Goal: Information Seeking & Learning: Check status

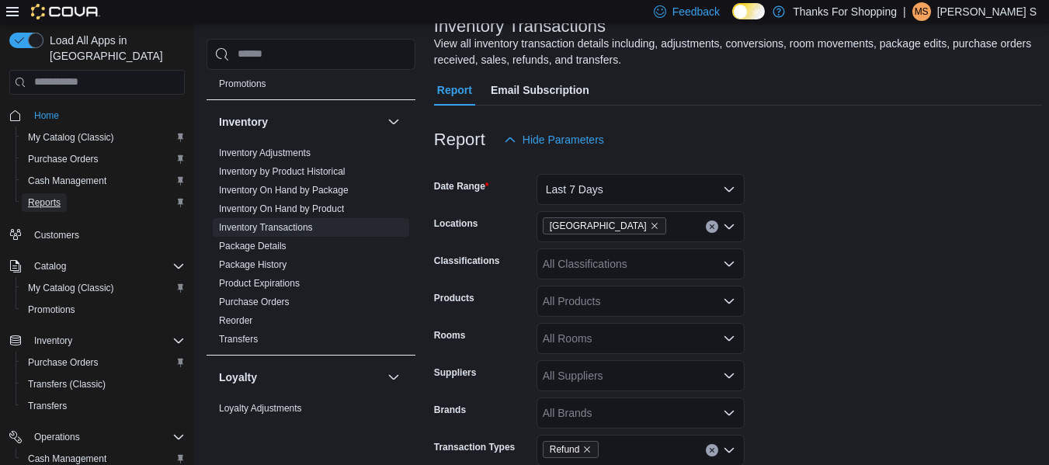
click at [48, 196] on span "Reports" at bounding box center [44, 202] width 33 height 12
click at [255, 228] on link "Inventory Transactions" at bounding box center [266, 227] width 94 height 11
click at [637, 200] on button "Last 7 Days" at bounding box center [640, 189] width 208 height 31
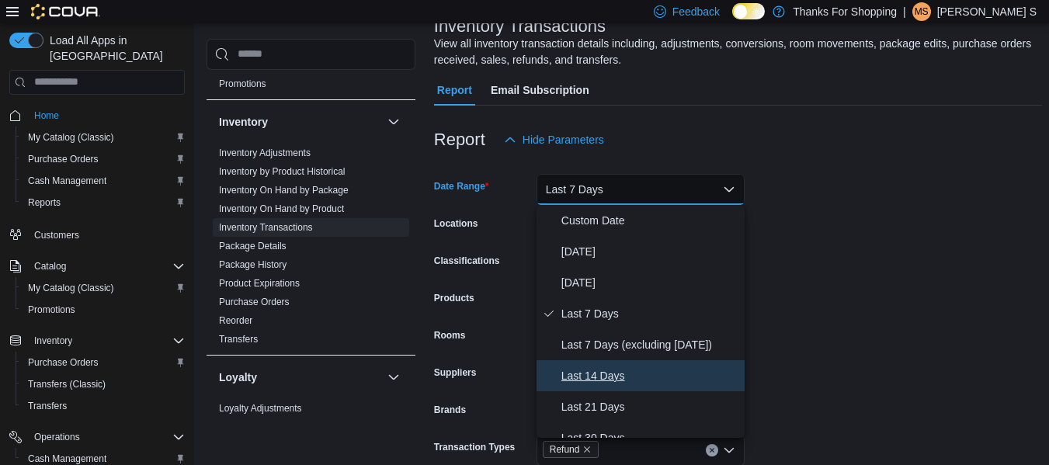
click at [626, 365] on button "Last 14 Days" at bounding box center [640, 375] width 208 height 31
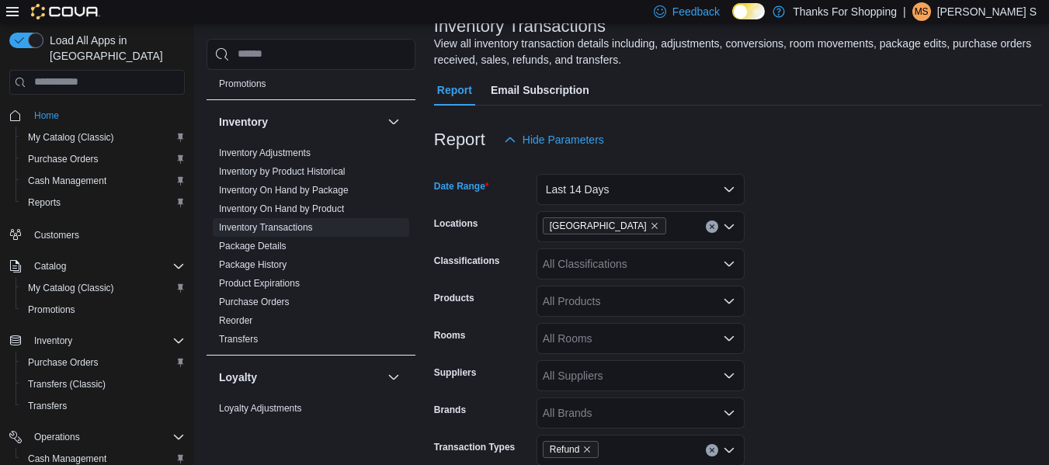
click at [839, 248] on form "Date Range Last 14 Days Locations [GEOGRAPHIC_DATA] Classifications All Classif…" at bounding box center [738, 332] width 608 height 354
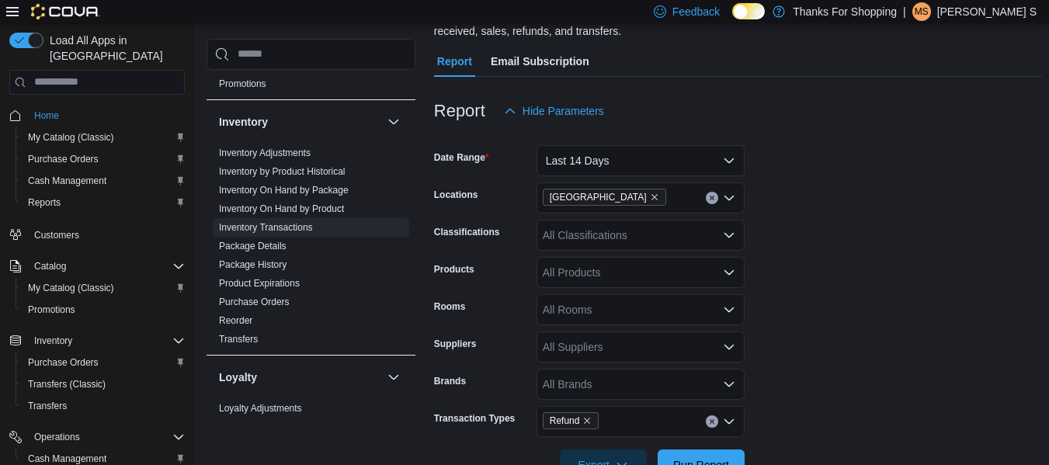
scroll to position [184, 0]
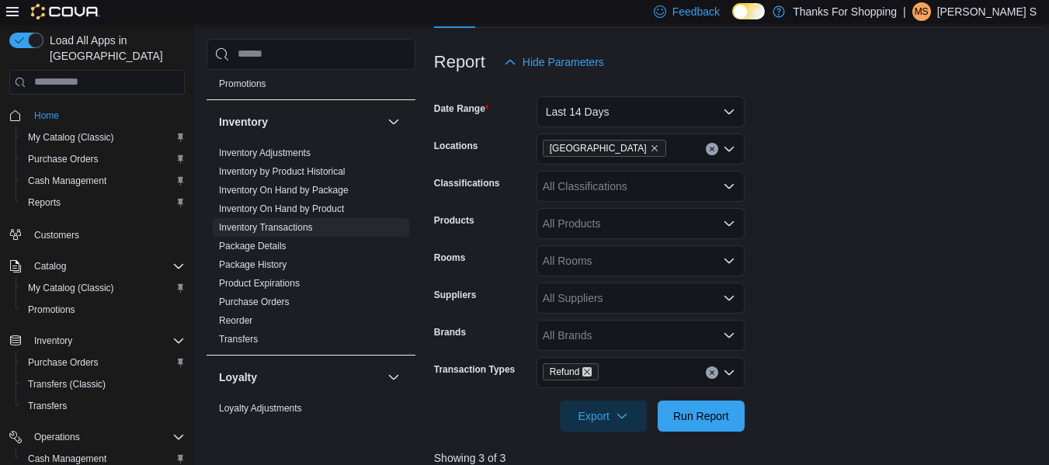
click at [585, 371] on icon "Remove Refund from selection in this group" at bounding box center [586, 371] width 9 height 9
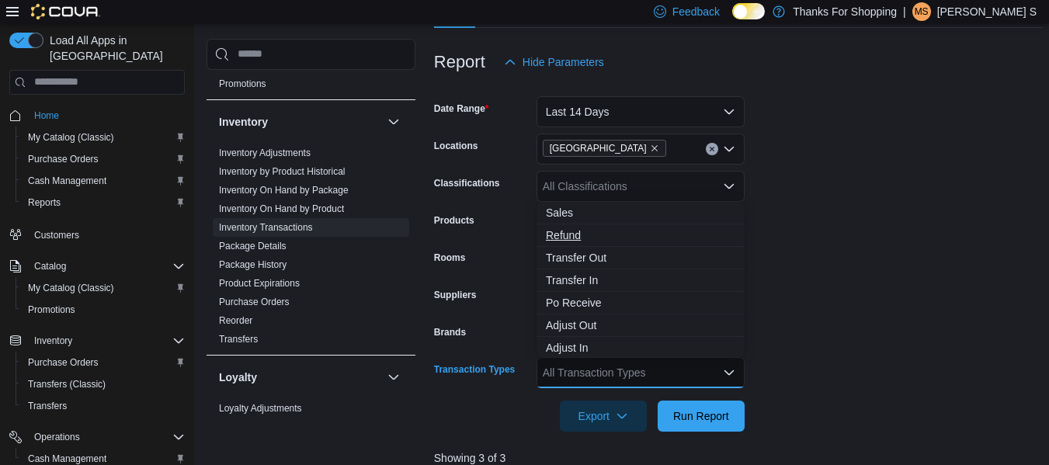
click at [580, 238] on span "Refund" at bounding box center [640, 235] width 189 height 16
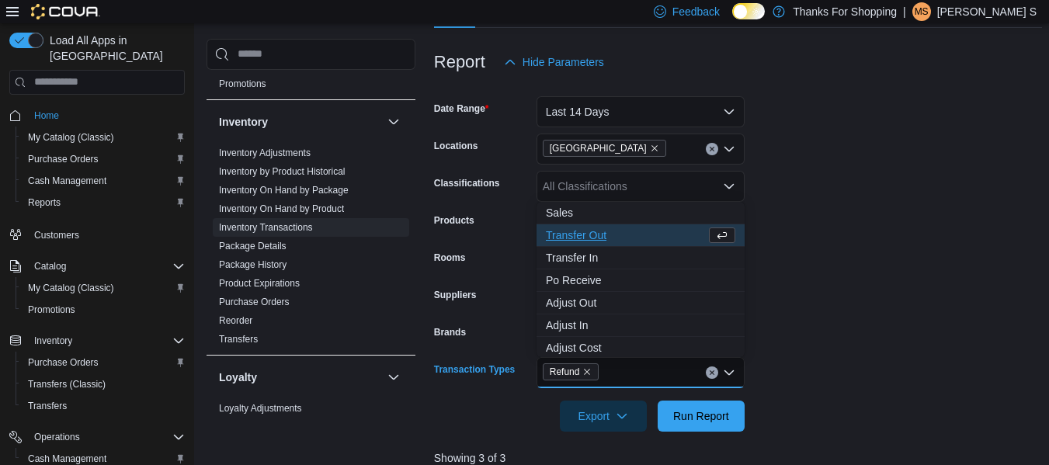
click at [811, 286] on form "Date Range Last 14 Days Locations [GEOGRAPHIC_DATA] Classifications All Classif…" at bounding box center [738, 255] width 608 height 354
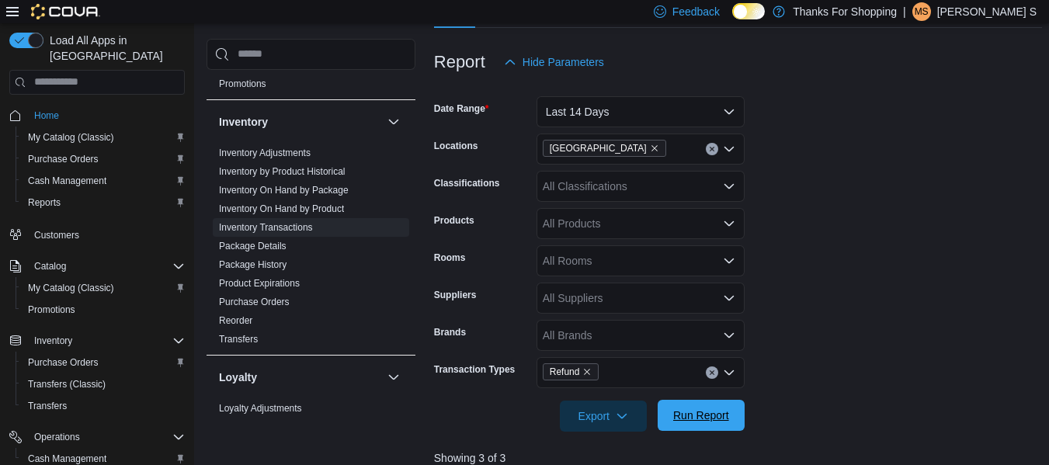
click at [689, 414] on span "Run Report" at bounding box center [701, 415] width 56 height 16
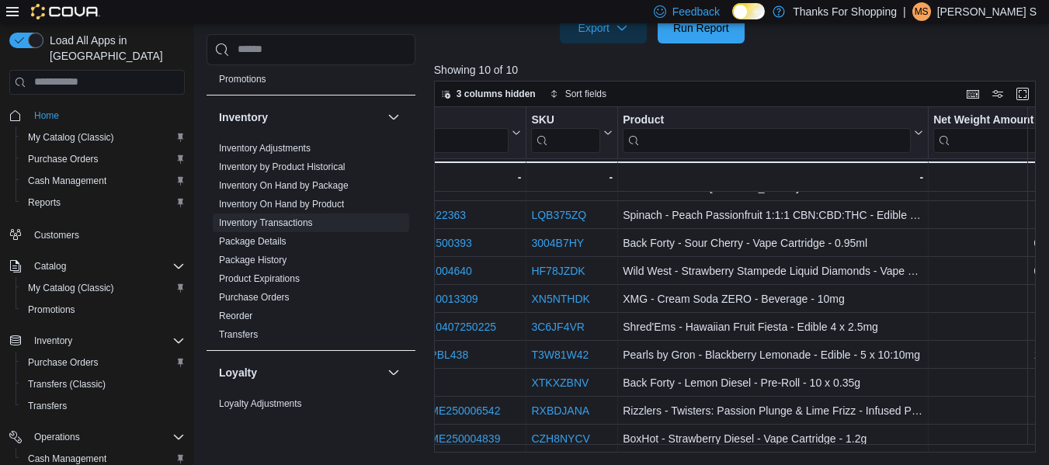
scroll to position [26, 310]
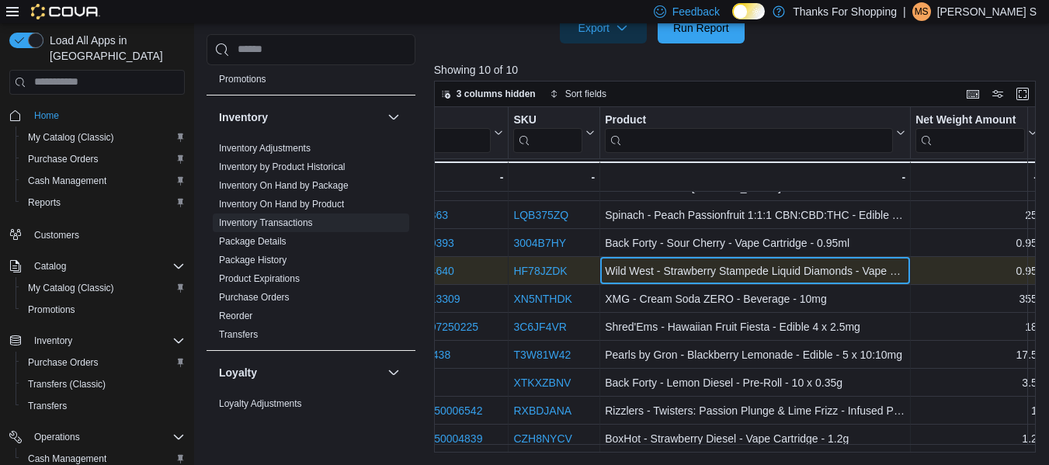
click at [761, 263] on div "Wild West - Strawberry Stampede Liquid Diamonds - Vape Cartridge - 0.95g" at bounding box center [755, 271] width 300 height 19
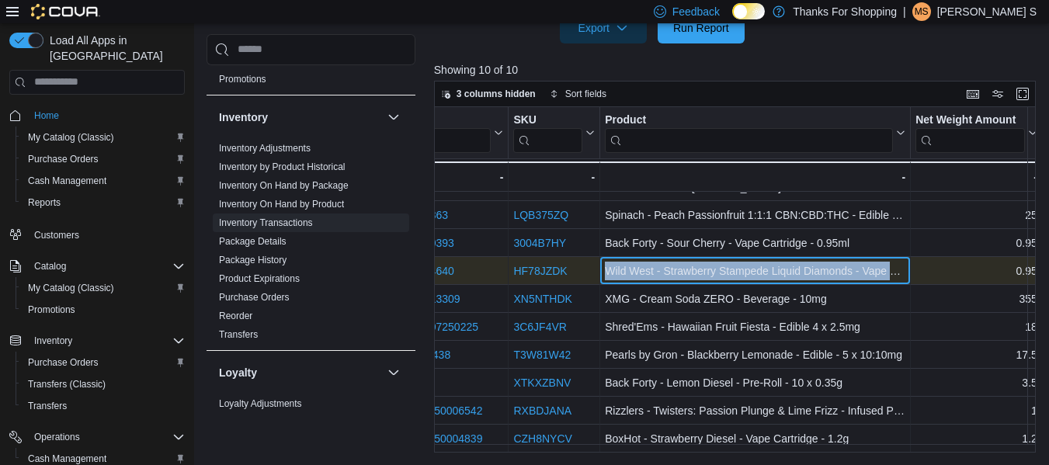
click at [761, 263] on div "Wild West - Strawberry Stampede Liquid Diamonds - Vape Cartridge - 0.95g" at bounding box center [755, 271] width 300 height 19
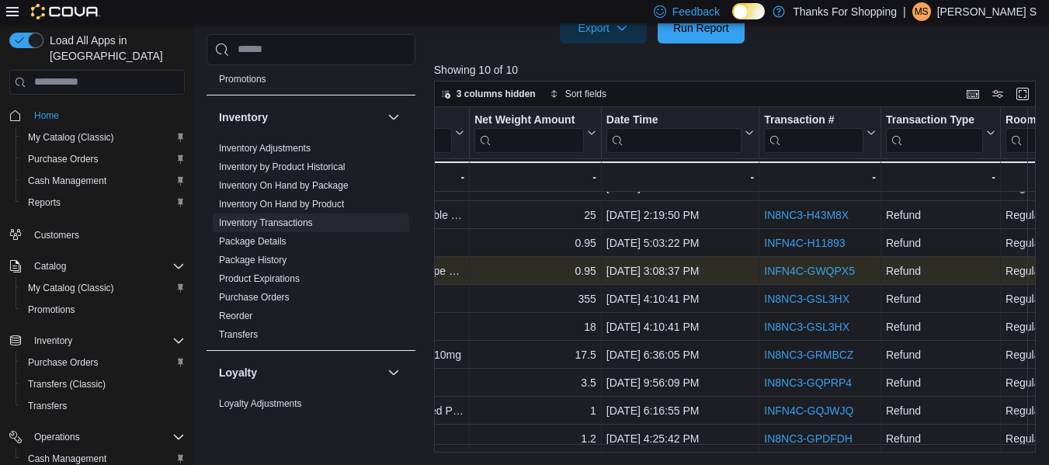
scroll to position [26, 776]
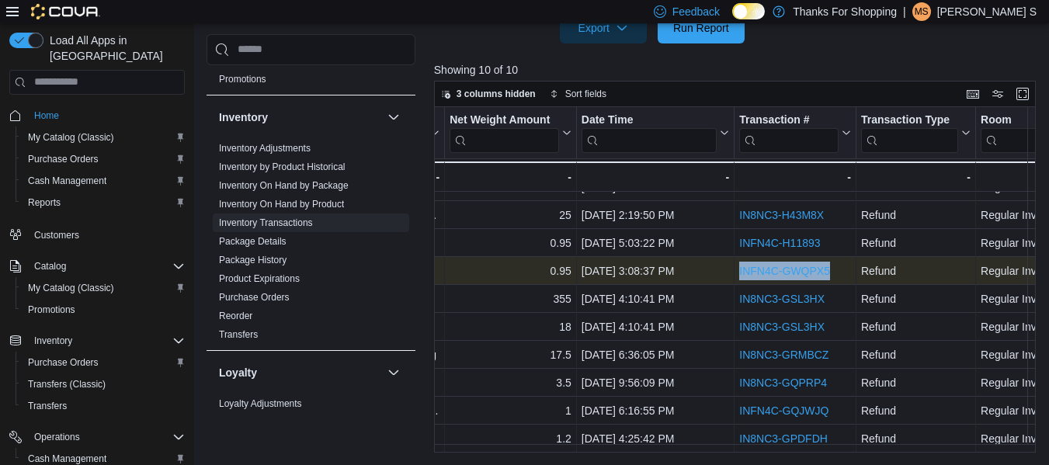
drag, startPoint x: 837, startPoint y: 261, endPoint x: 737, endPoint y: 270, distance: 100.6
click at [737, 270] on div "INFN4C-GWQPX5 - Transaction # URL, column 7, row 4" at bounding box center [795, 271] width 122 height 28
copy link "INFN4C-GWQPX5"
click at [782, 265] on link "INFN4C-GWQPX5" at bounding box center [784, 271] width 91 height 12
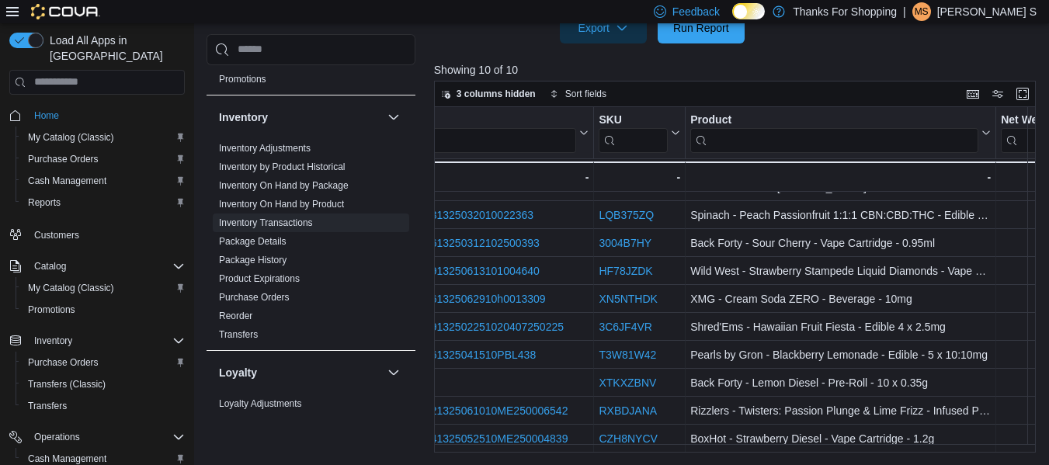
scroll to position [26, 116]
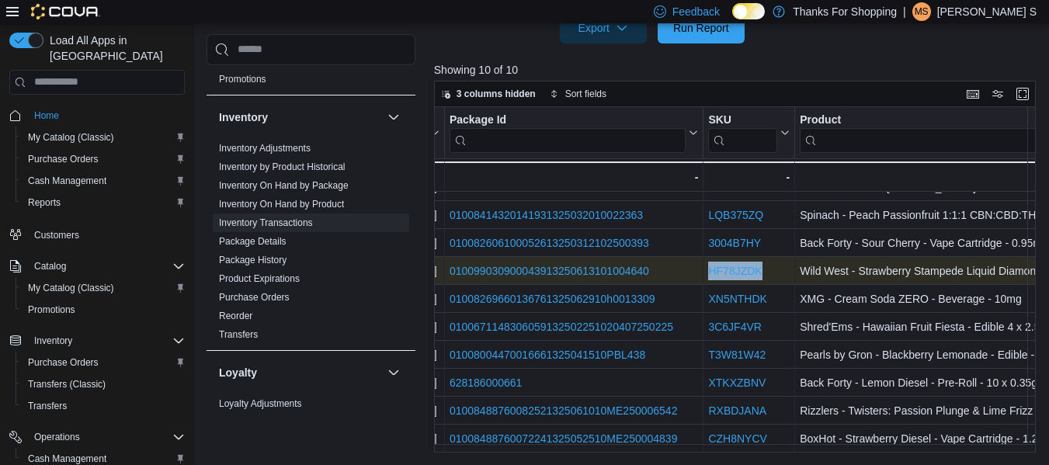
drag, startPoint x: 768, startPoint y: 263, endPoint x: 712, endPoint y: 268, distance: 56.9
click at [712, 268] on div "HF78JZDK" at bounding box center [748, 271] width 81 height 19
copy link "HF78JZDK"
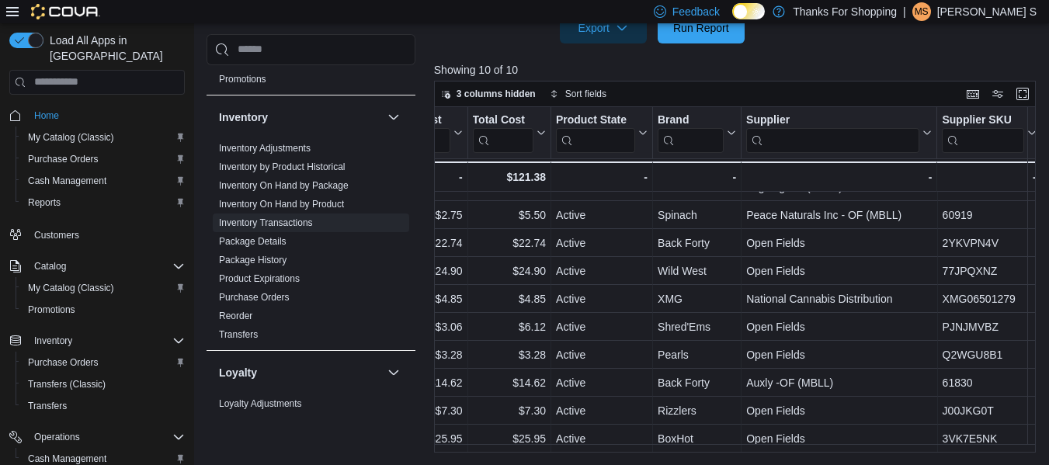
scroll to position [26, 1978]
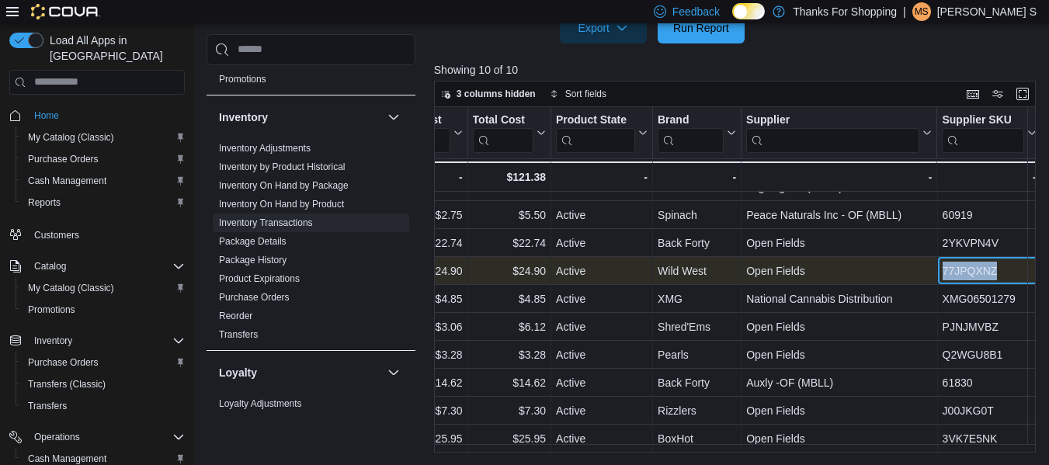
drag, startPoint x: 990, startPoint y: 260, endPoint x: 934, endPoint y: 270, distance: 56.8
click at [941, 270] on div "77JPQXNZ" at bounding box center [988, 271] width 94 height 19
copy div "77JPQXNZ"
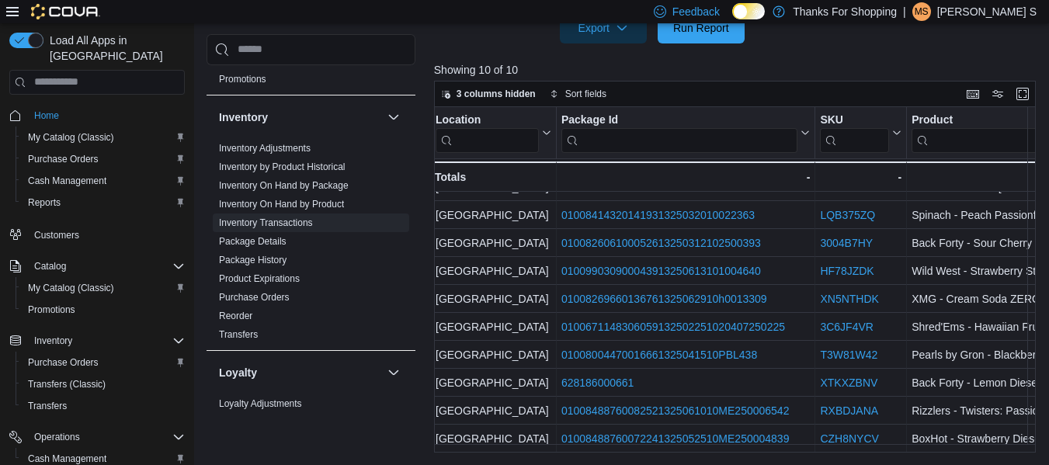
scroll to position [26, 0]
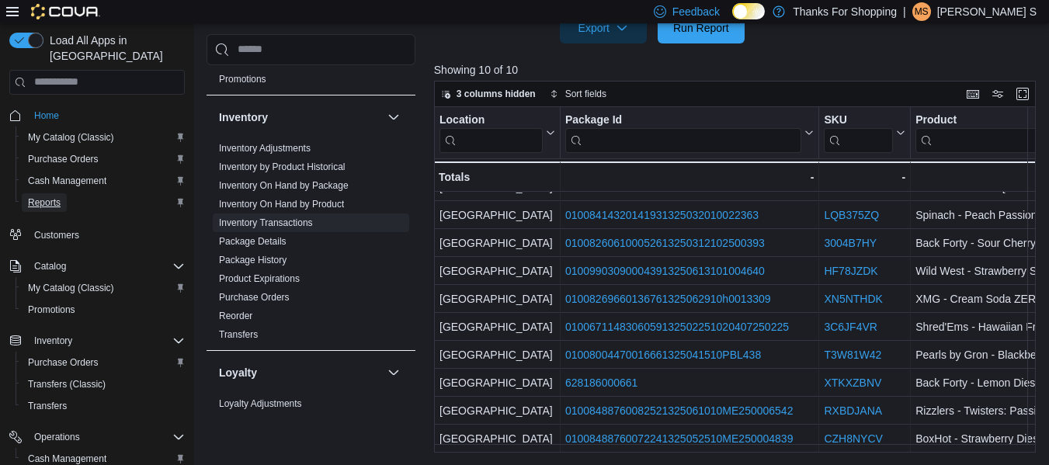
click at [62, 193] on link "Reports" at bounding box center [44, 202] width 45 height 19
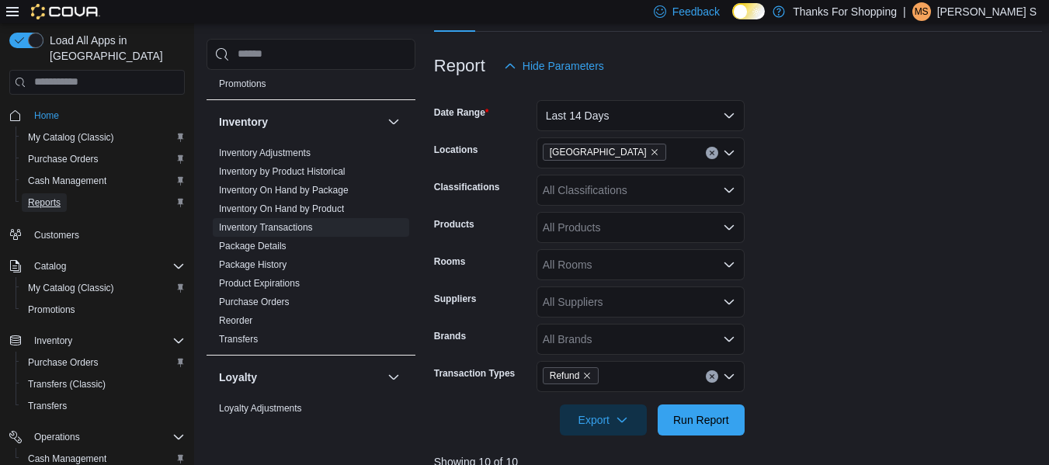
scroll to position [233, 0]
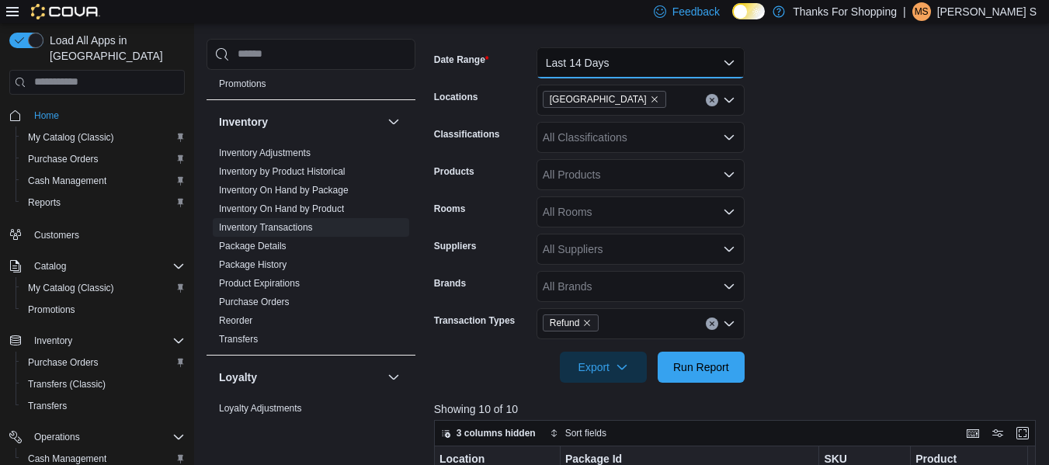
click at [733, 68] on button "Last 14 Days" at bounding box center [640, 62] width 208 height 31
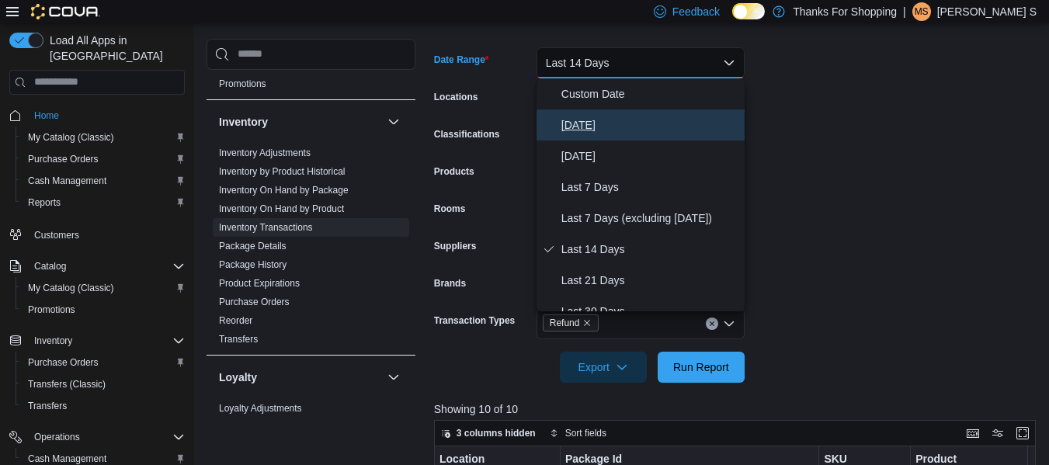
click at [617, 124] on span "[DATE]" at bounding box center [649, 125] width 177 height 19
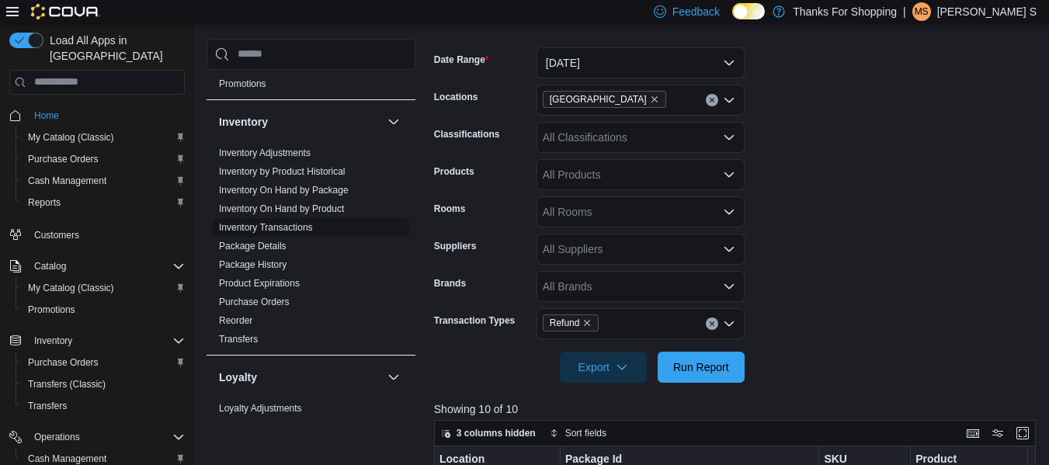
click at [289, 227] on link "Inventory Transactions" at bounding box center [266, 227] width 94 height 11
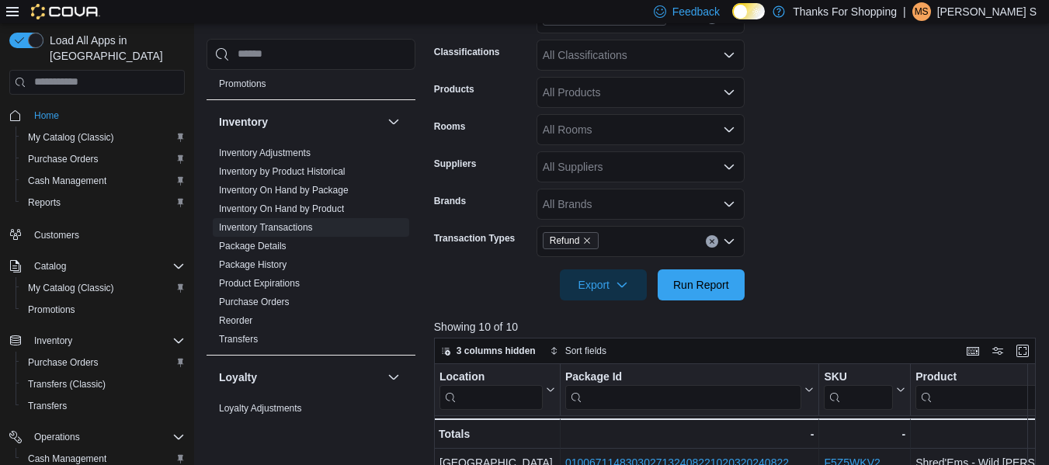
scroll to position [233, 0]
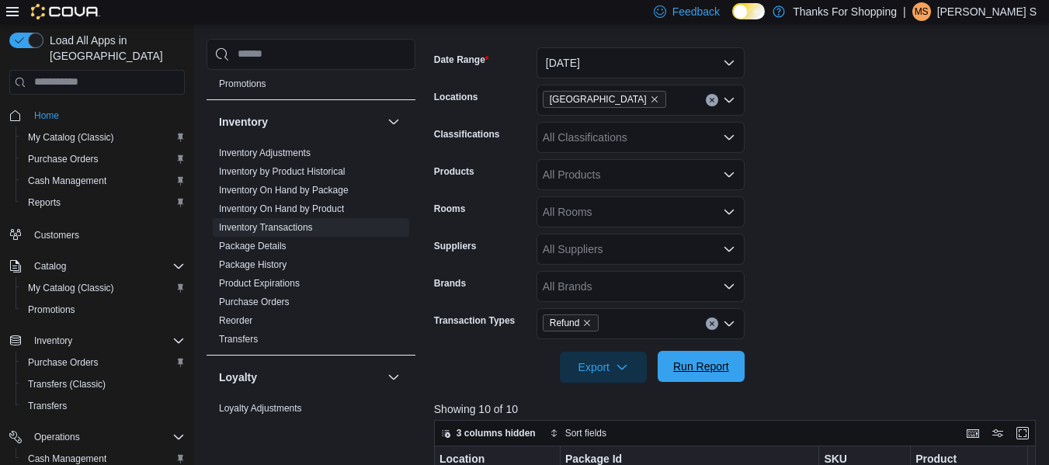
click at [704, 362] on span "Run Report" at bounding box center [701, 367] width 56 height 16
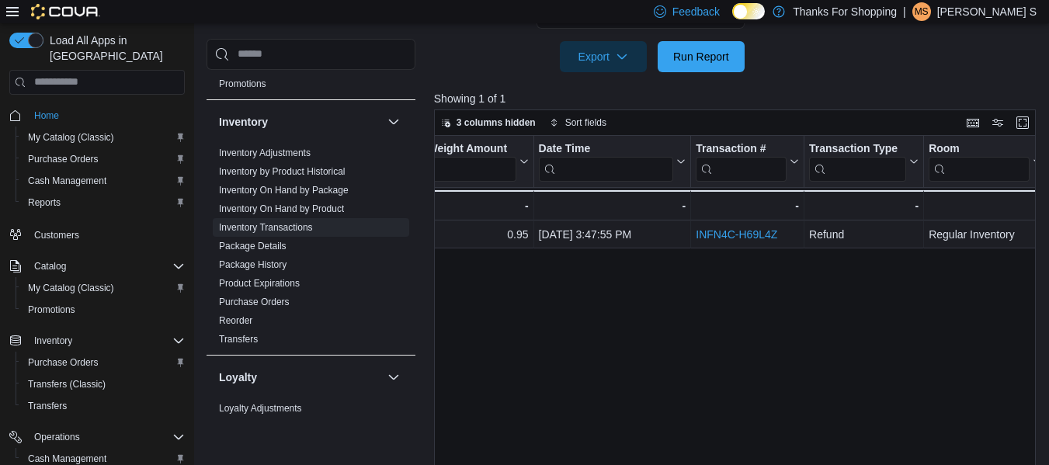
scroll to position [0, 854]
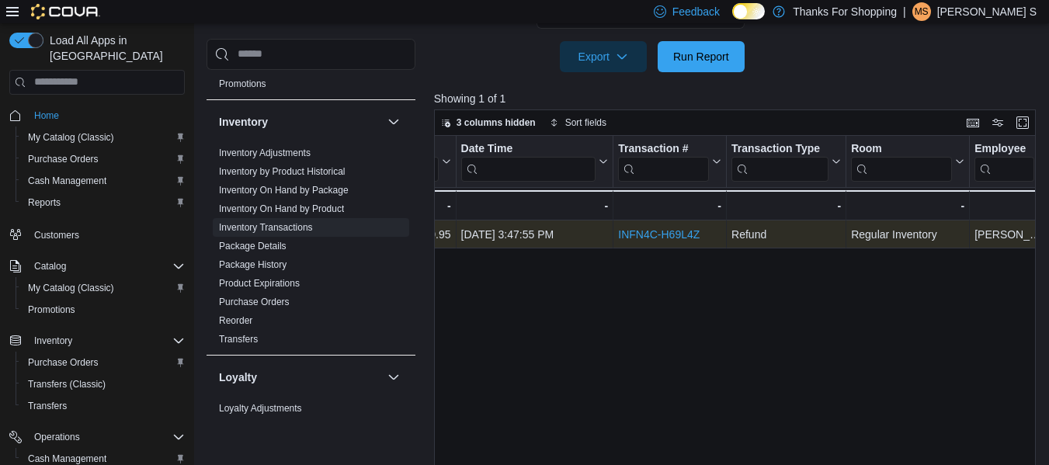
drag, startPoint x: 705, startPoint y: 233, endPoint x: 611, endPoint y: 241, distance: 94.3
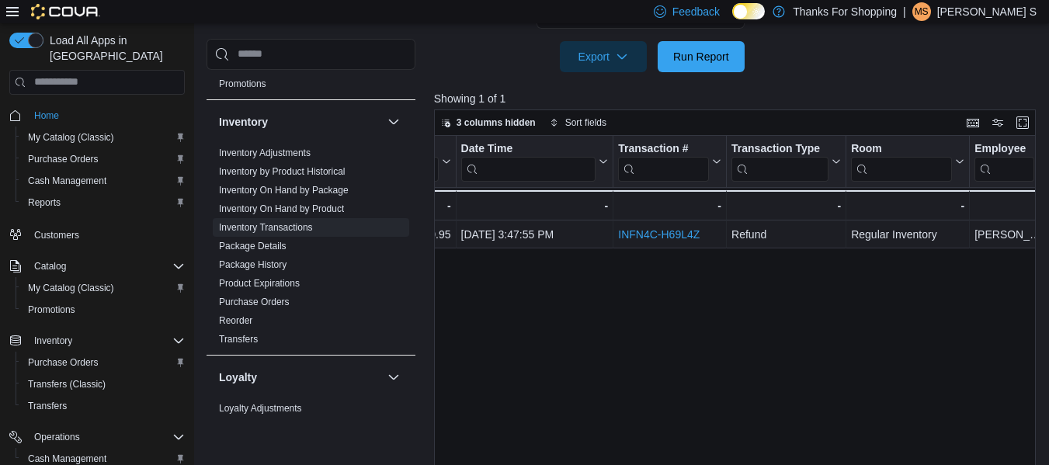
drag, startPoint x: 611, startPoint y: 241, endPoint x: 580, endPoint y: 284, distance: 52.8
click at [580, 284] on div "Location Click to view column header actions Package Id Click to view column he…" at bounding box center [738, 308] width 608 height 345
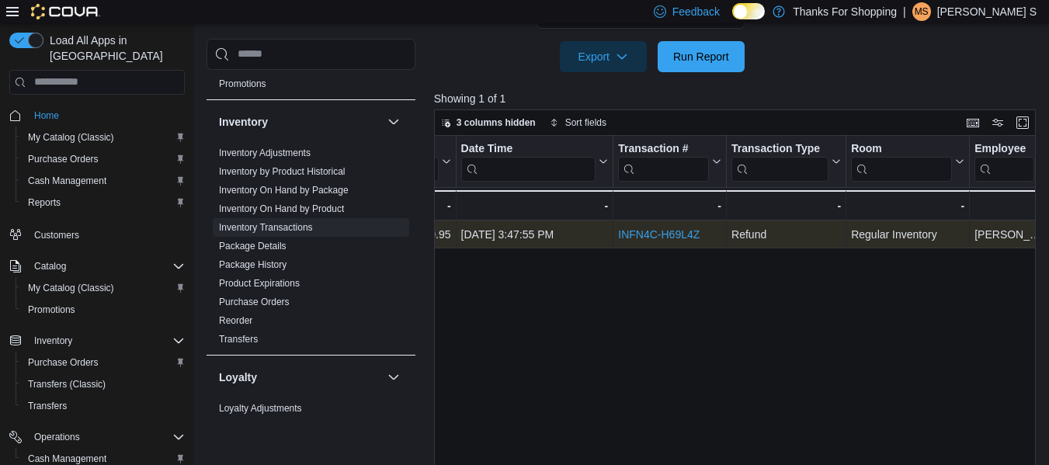
drag, startPoint x: 709, startPoint y: 240, endPoint x: 606, endPoint y: 237, distance: 103.3
click at [606, 237] on div "Back Forty - Iced Grape - Vape Ready To Use - 0.95g - Product, column 4, row 1 …" at bounding box center [555, 234] width 1951 height 28
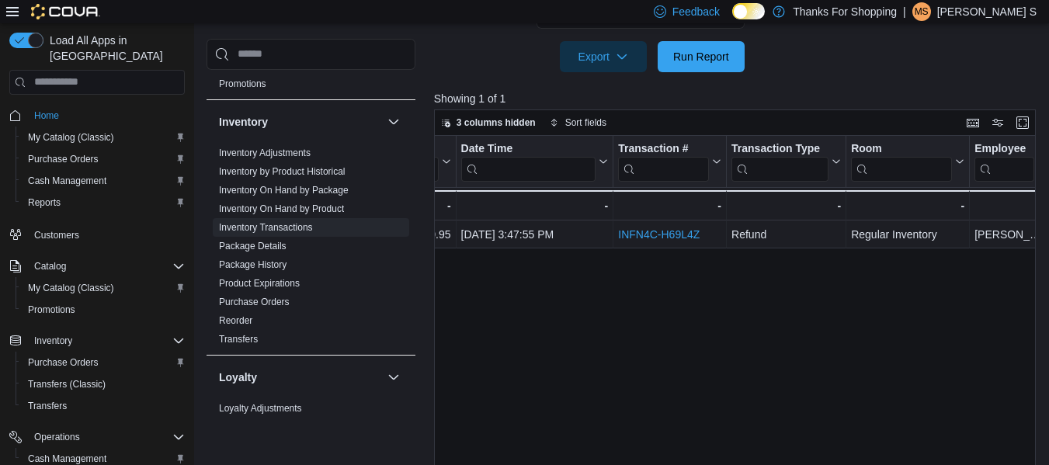
copy div "- Date Time, column 6, row 1 INFN4C-H69L4Z"
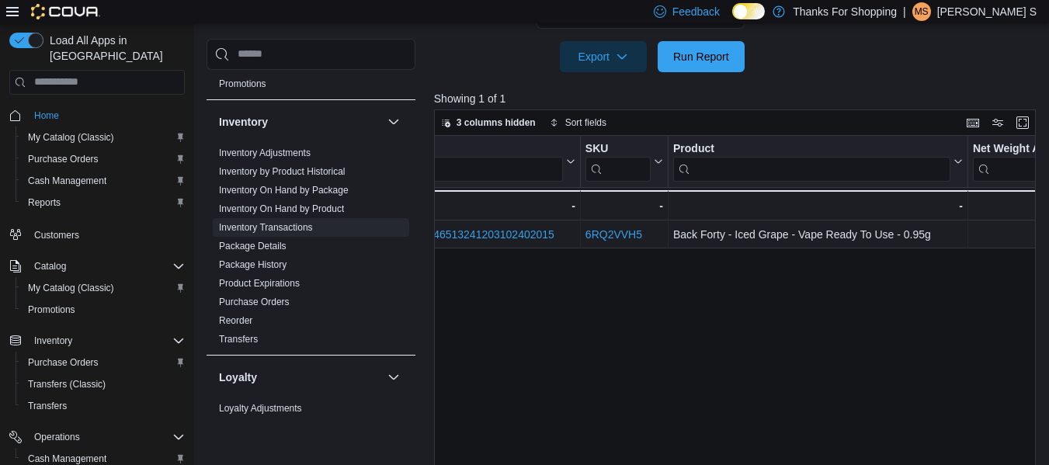
scroll to position [0, 78]
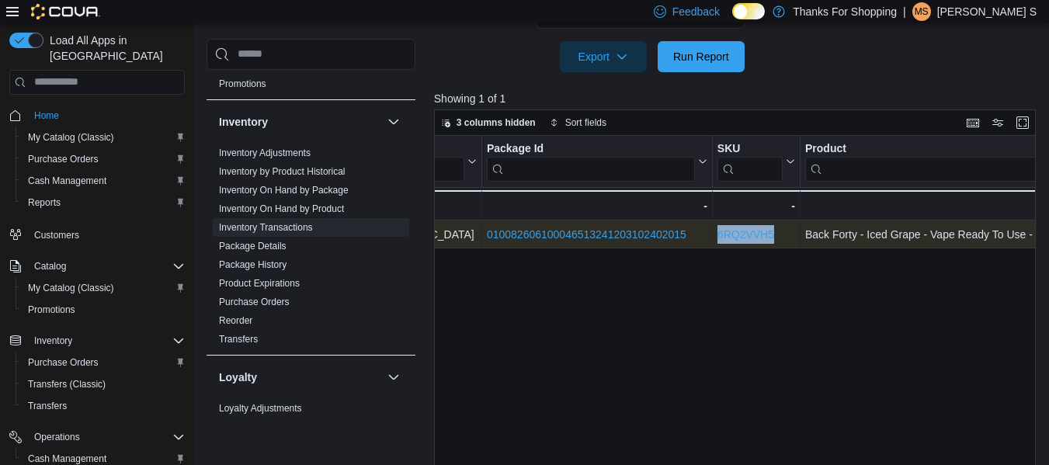
drag, startPoint x: 778, startPoint y: 238, endPoint x: 717, endPoint y: 234, distance: 60.7
click at [717, 234] on div "6RQ2VVH5" at bounding box center [756, 234] width 78 height 19
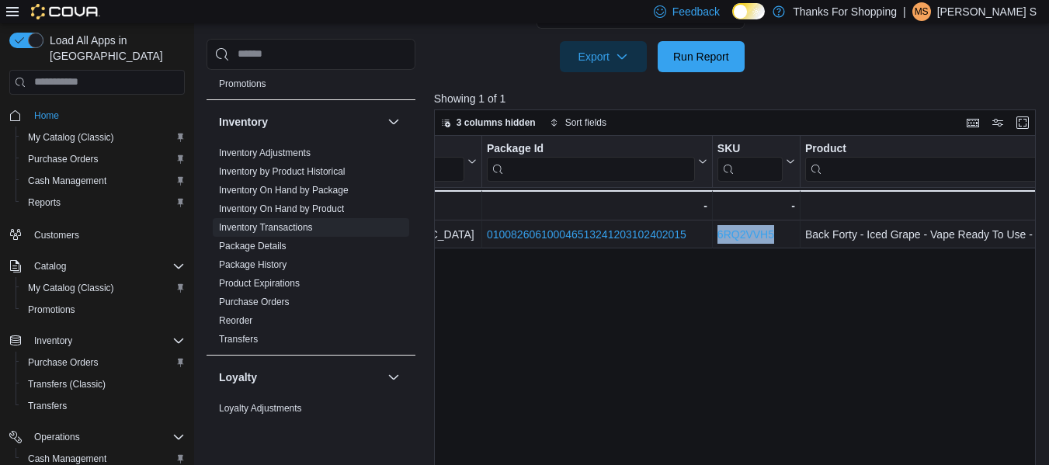
copy link "6RQ2VVH5"
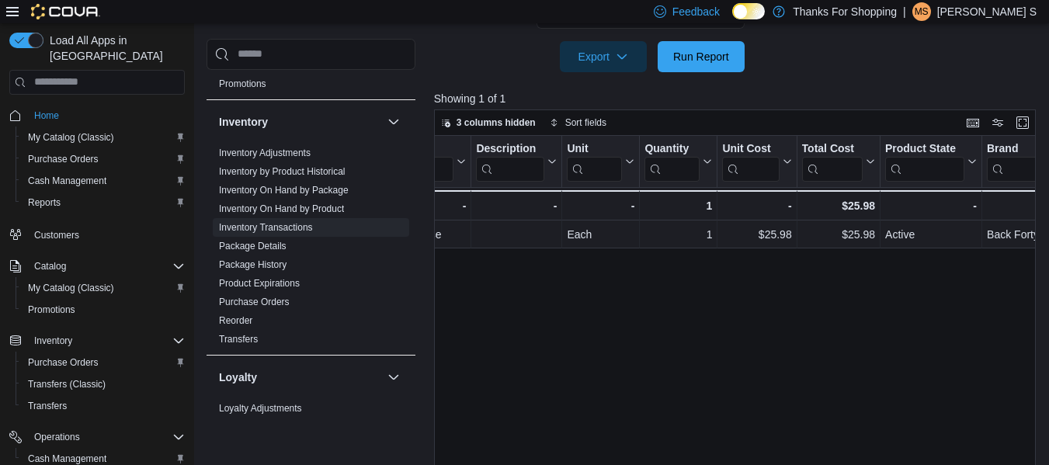
scroll to position [0, 1786]
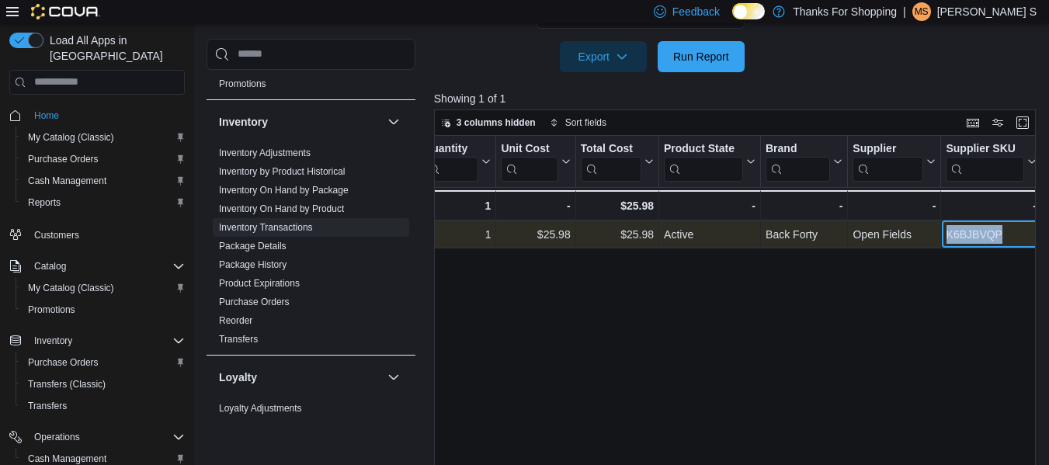
drag, startPoint x: 1011, startPoint y: 234, endPoint x: 946, endPoint y: 244, distance: 65.9
click at [946, 244] on div "K6BJBVQP" at bounding box center [990, 234] width 90 height 19
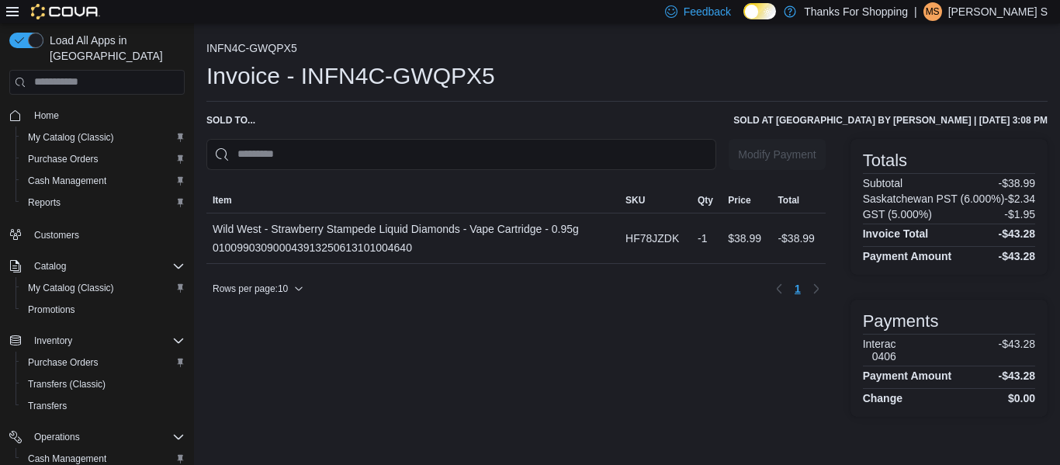
click at [468, 80] on h1 "Invoice - INFN4C-GWQPX5" at bounding box center [350, 76] width 289 height 31
click at [467, 80] on h1 "Invoice - INFN4C-GWQPX5" at bounding box center [350, 76] width 289 height 31
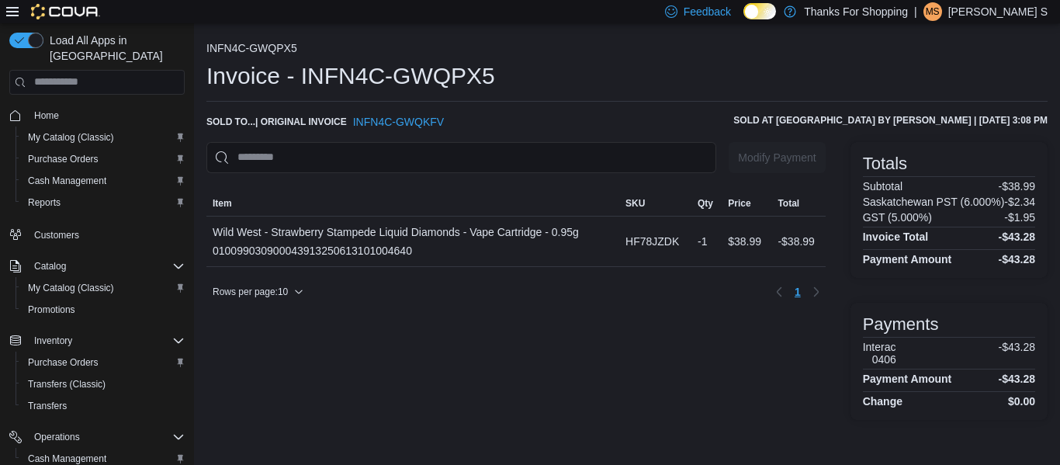
click at [492, 73] on h1 "Invoice - INFN4C-GWQPX5" at bounding box center [350, 76] width 289 height 31
click at [508, 61] on div "Invoice - INFN4C-GWQPX5" at bounding box center [626, 76] width 841 height 31
click at [526, 70] on div "Invoice - INFN4C-GWQPX5" at bounding box center [626, 76] width 841 height 31
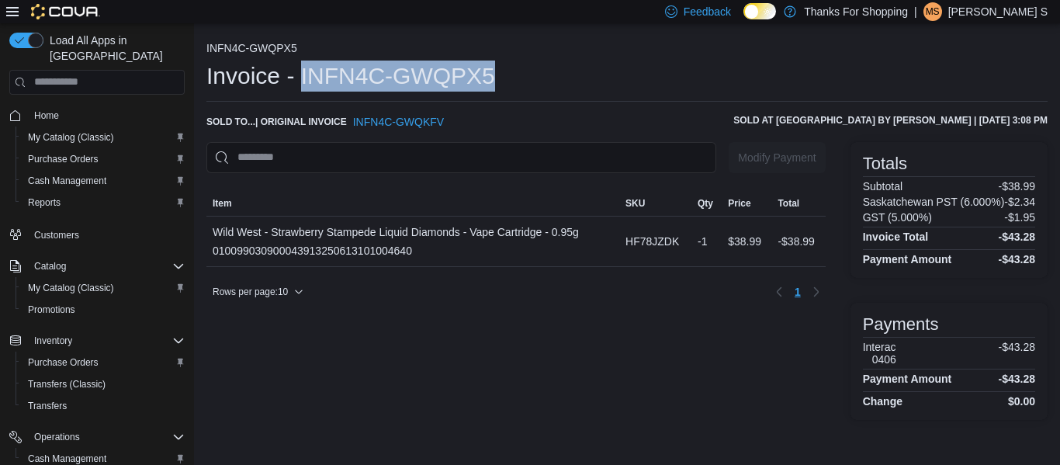
drag, startPoint x: 500, startPoint y: 77, endPoint x: 300, endPoint y: 80, distance: 199.5
click at [300, 80] on div "Invoice - INFN4C-GWQPX5" at bounding box center [626, 76] width 841 height 31
copy h1 "INFN4C-GWQPX5"
